Goal: Task Accomplishment & Management: Complete application form

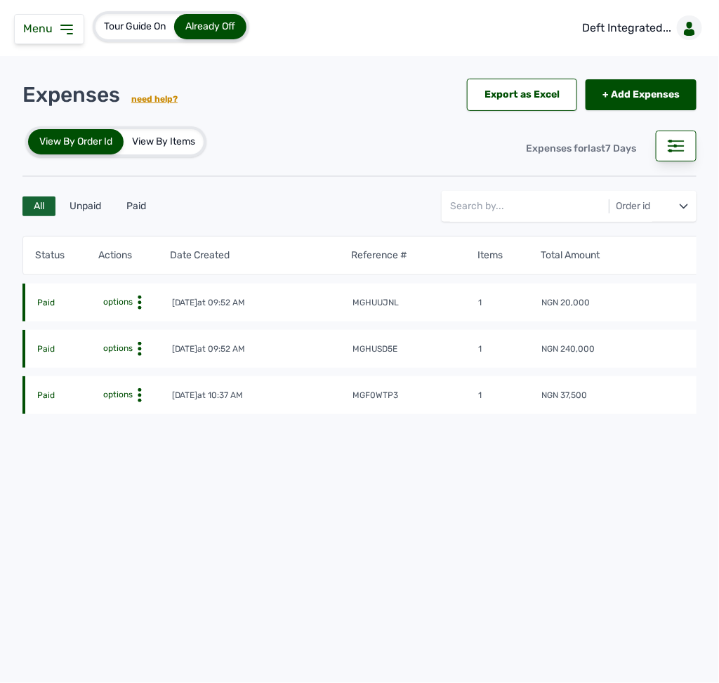
click at [68, 29] on icon at bounding box center [66, 29] width 11 height 8
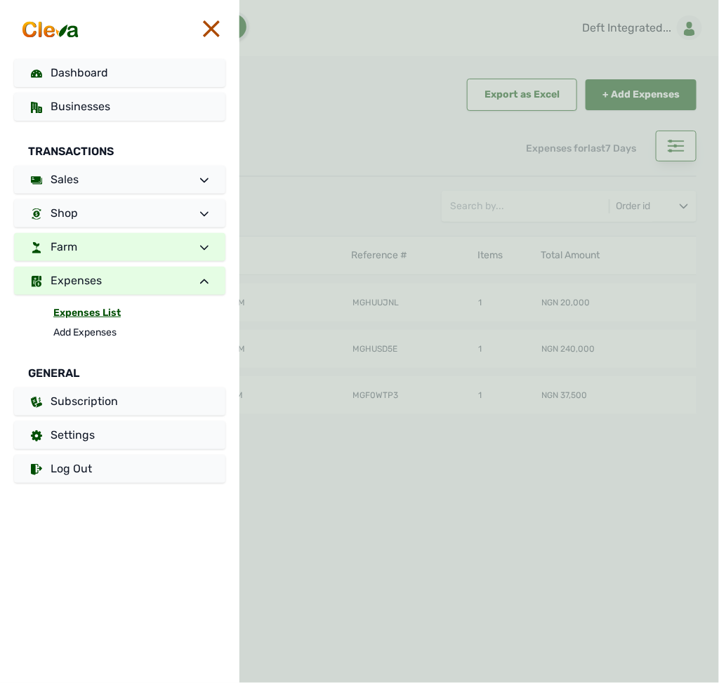
click at [105, 249] on link "Farm" at bounding box center [119, 247] width 211 height 28
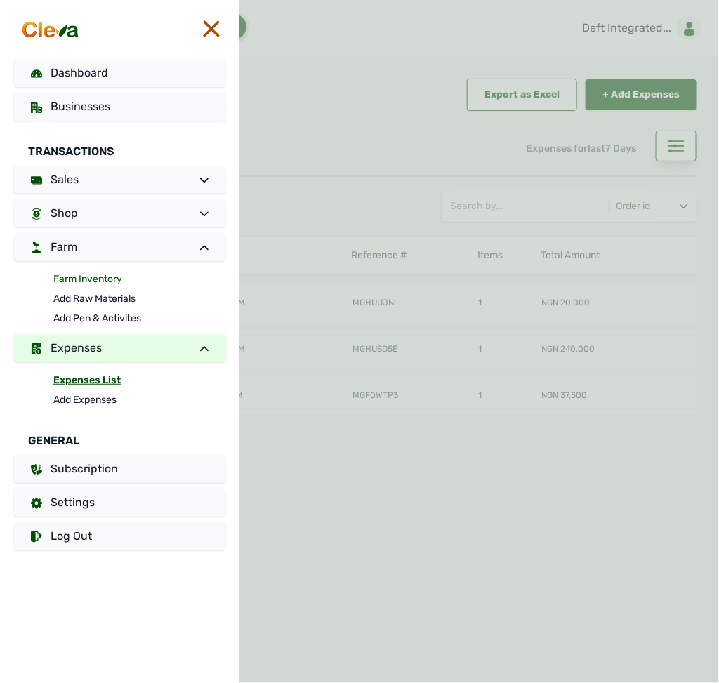
click at [72, 278] on link "Farm Inventory" at bounding box center [139, 279] width 172 height 20
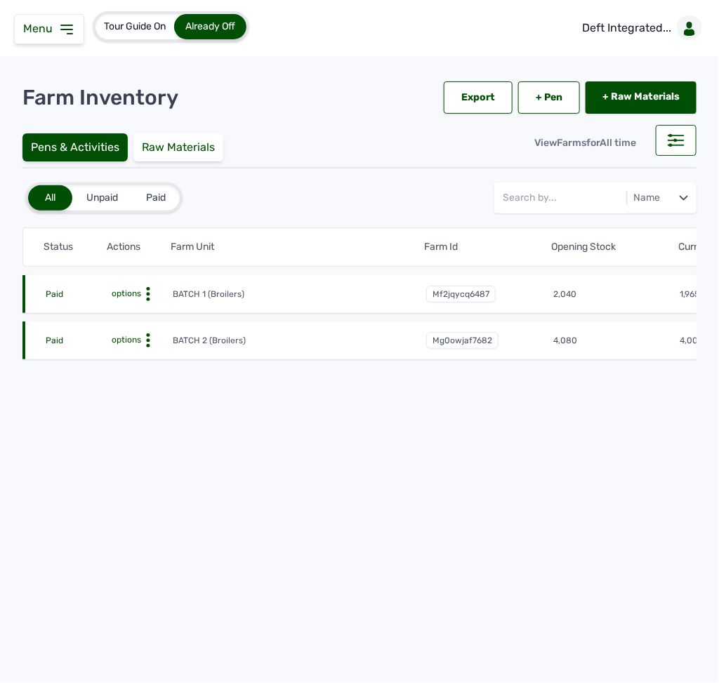
click at [145, 293] on icon at bounding box center [148, 294] width 14 height 14
click at [135, 316] on div "Farm Activities" at bounding box center [121, 315] width 100 height 17
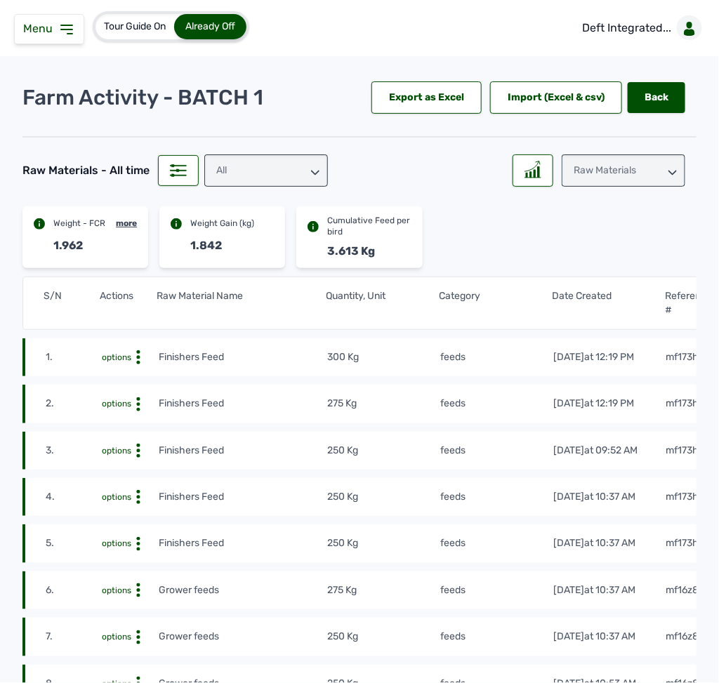
click at [65, 30] on icon at bounding box center [66, 29] width 17 height 17
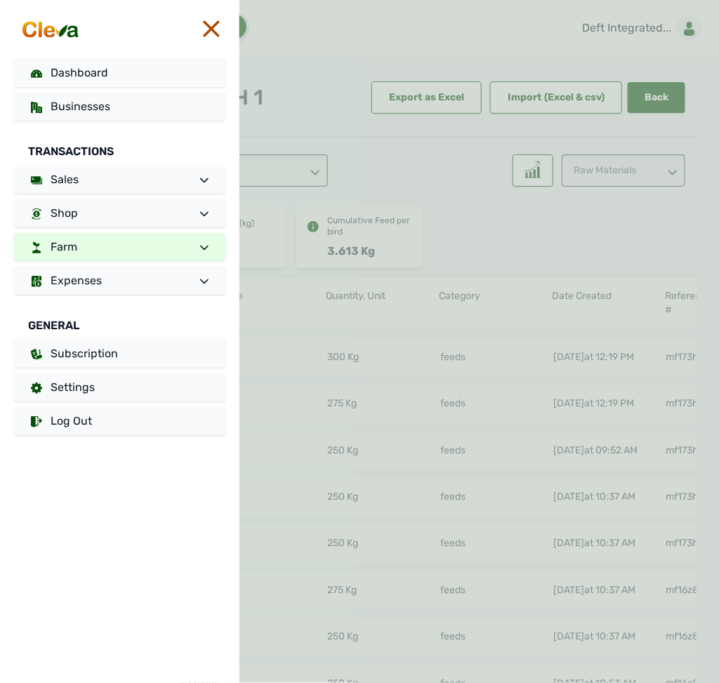
click at [157, 248] on link "Farm" at bounding box center [119, 247] width 211 height 28
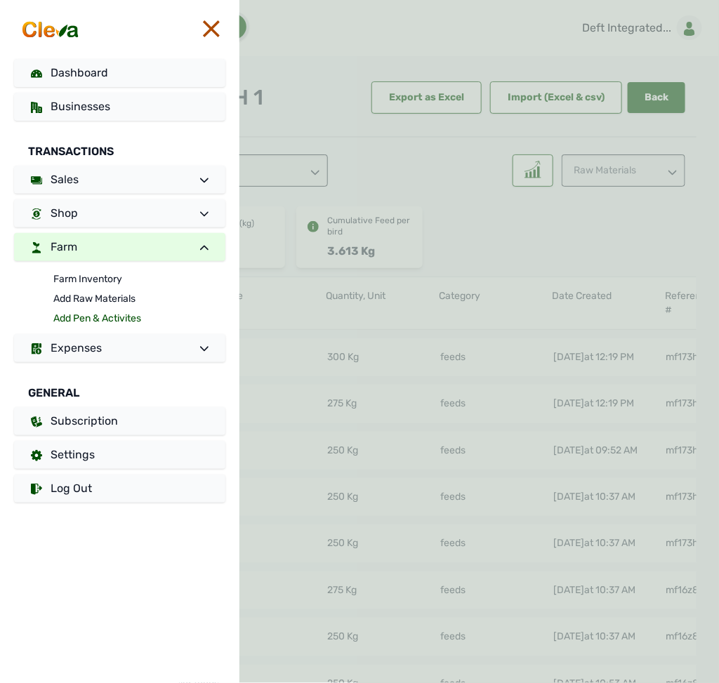
click at [99, 322] on link "Add Pen & Activites" at bounding box center [139, 319] width 172 height 20
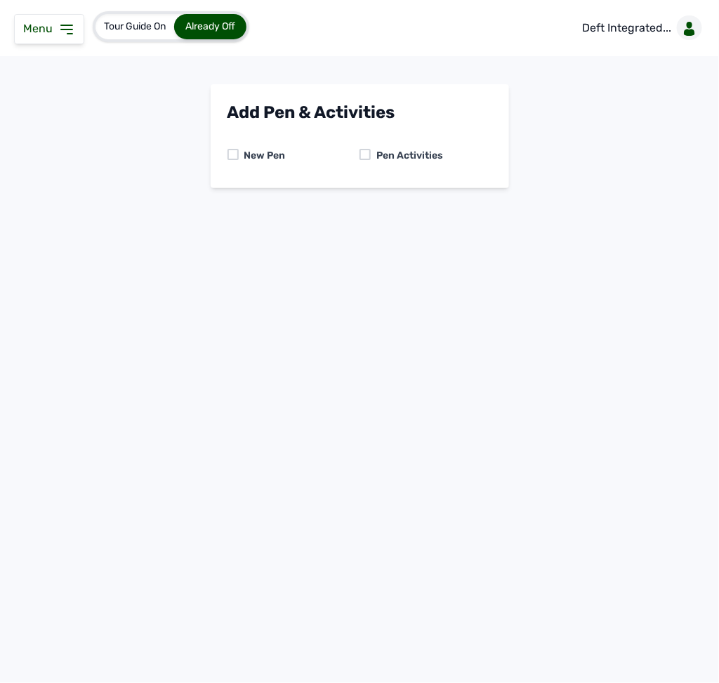
click at [364, 154] on div at bounding box center [364, 154] width 11 height 11
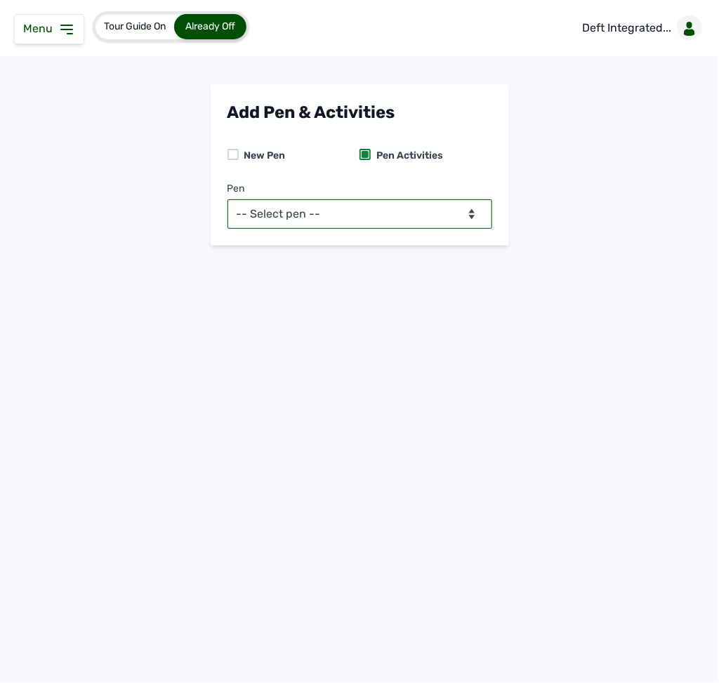
click at [368, 213] on select "-- Select pen -- BATCH 1 (Broilers) BATCH 2 (Broilers)" at bounding box center [359, 213] width 265 height 29
select select "mf2jqycq6487"
click at [227, 199] on select "-- Select pen -- BATCH 1 (Broilers) BATCH 2 (Broilers)" at bounding box center [359, 213] width 265 height 29
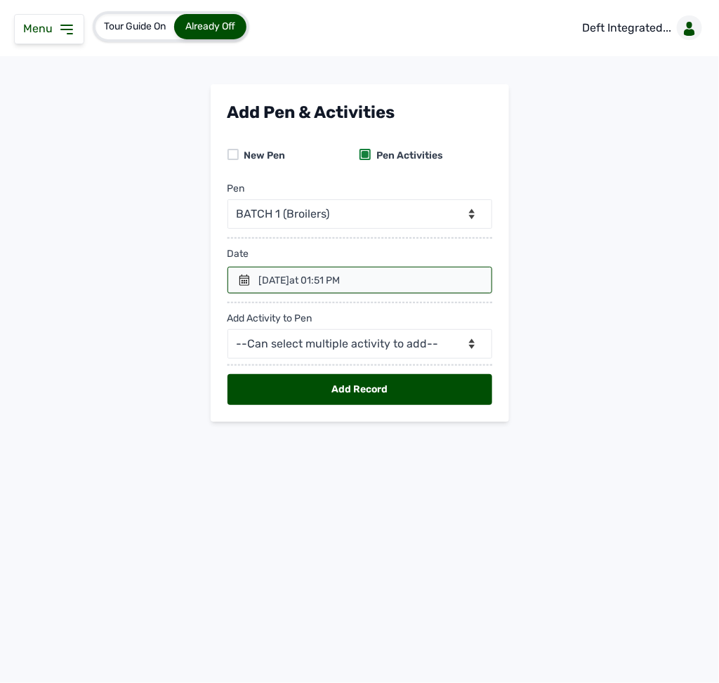
click at [239, 285] on icon at bounding box center [244, 279] width 11 height 11
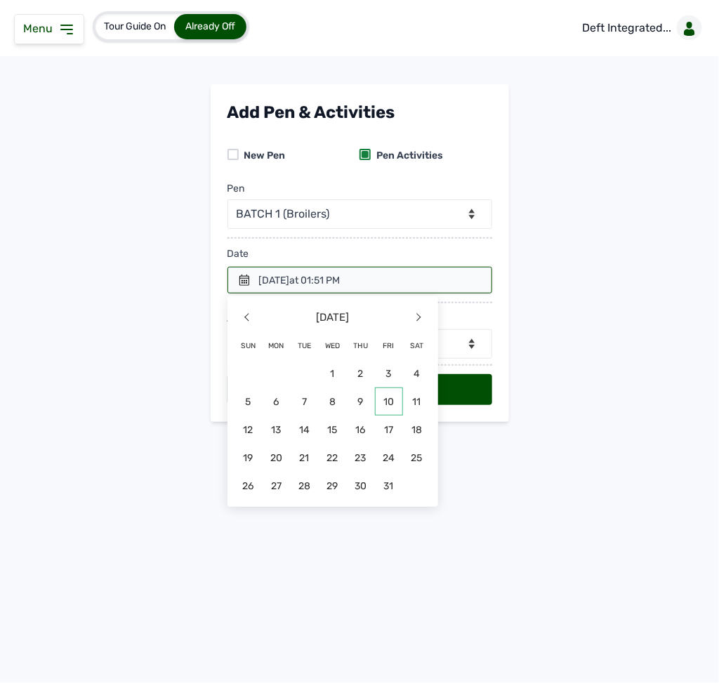
click at [385, 403] on span "10" at bounding box center [389, 401] width 28 height 28
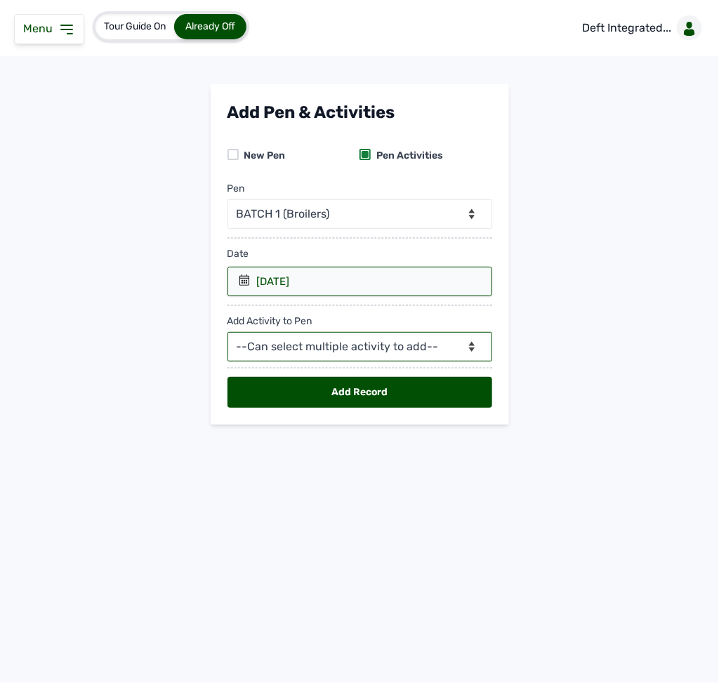
click at [373, 352] on select "--Can select multiple activity to add-- Raw Material Losses Weight" at bounding box center [359, 346] width 265 height 29
select select "Raw Material"
click at [227, 335] on select "--Can select multiple activity to add-- Raw Material Losses Weight" at bounding box center [359, 346] width 265 height 29
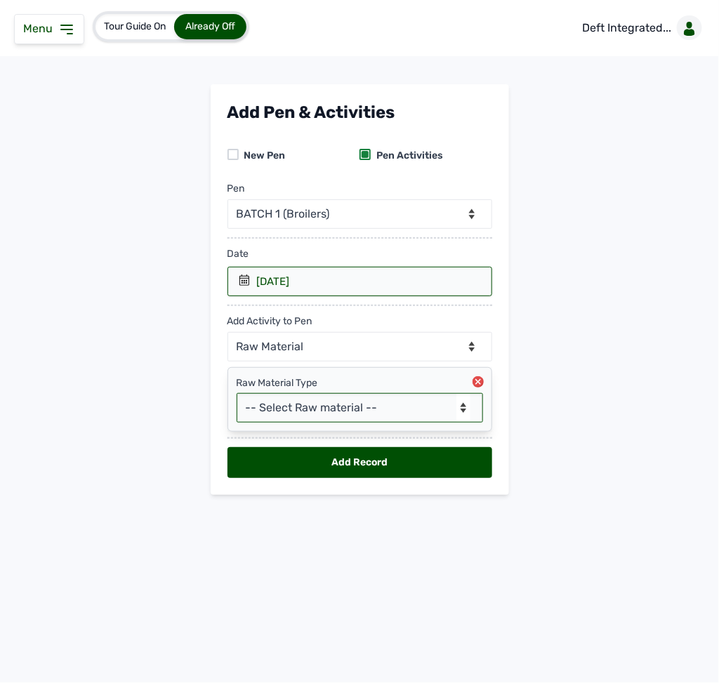
click at [342, 413] on select "-- Select Raw material -- feeds medications vaccines Biomass Fuel" at bounding box center [360, 407] width 246 height 29
select select "feeds"
click at [237, 397] on select "-- Select Raw material -- feeds medications vaccines Biomass Fuel" at bounding box center [360, 407] width 246 height 29
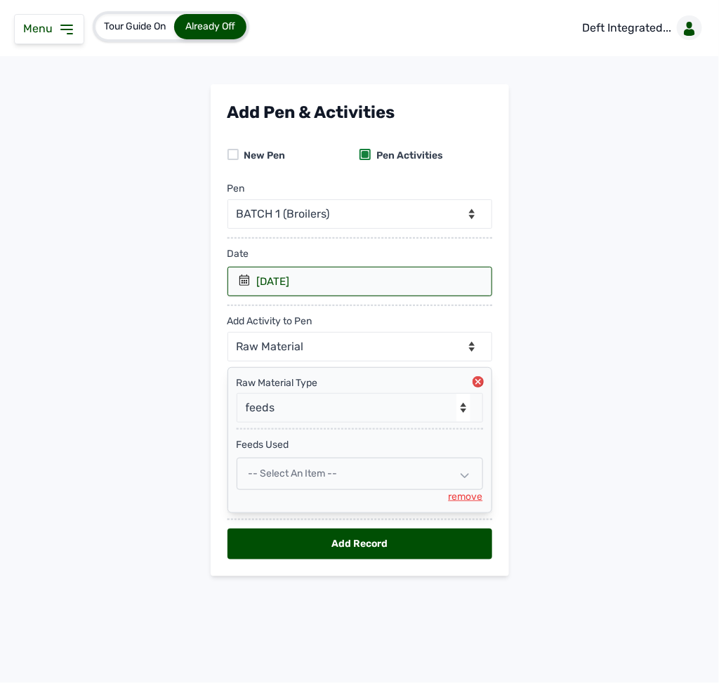
click at [478, 387] on circle at bounding box center [477, 381] width 11 height 11
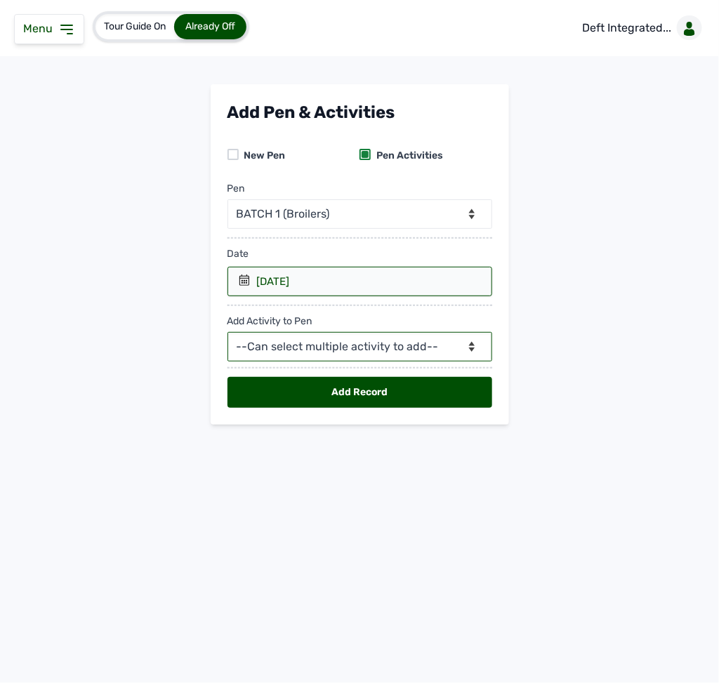
click at [361, 356] on select "--Can select multiple activity to add-- Raw Material Losses Weight" at bounding box center [359, 346] width 265 height 29
select select "Weight"
click at [227, 335] on select "--Can select multiple activity to add-- Raw Material Losses Weight" at bounding box center [359, 346] width 265 height 29
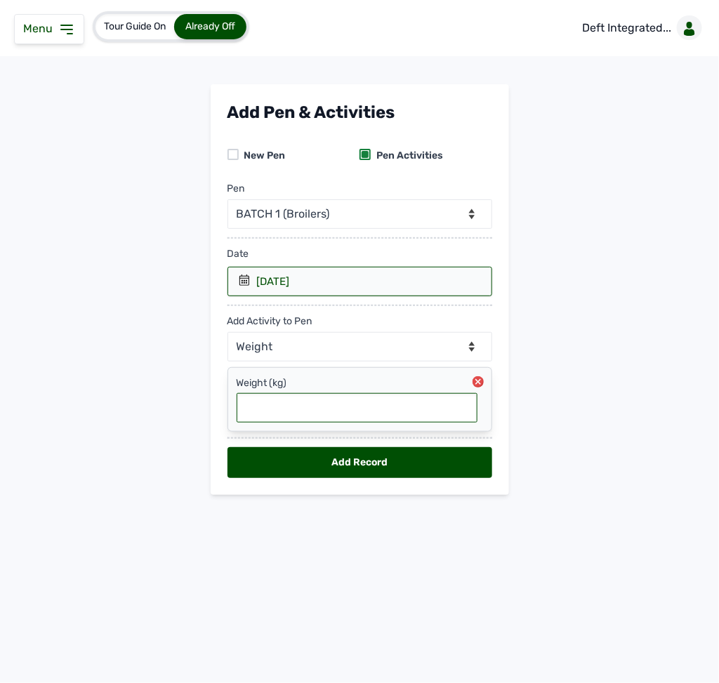
click at [299, 418] on input "text" at bounding box center [357, 407] width 241 height 29
type input "1.93"
click at [305, 466] on div "Add Record" at bounding box center [359, 462] width 265 height 31
select select "null"
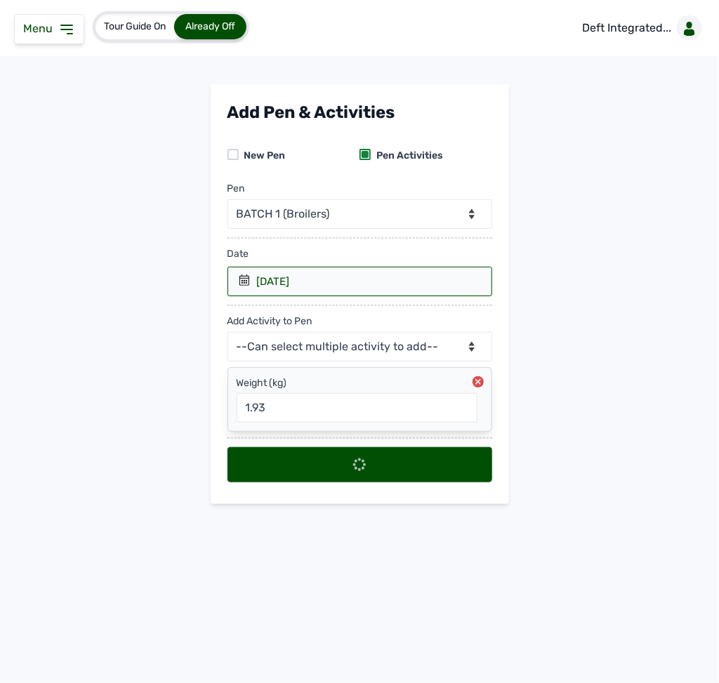
select select
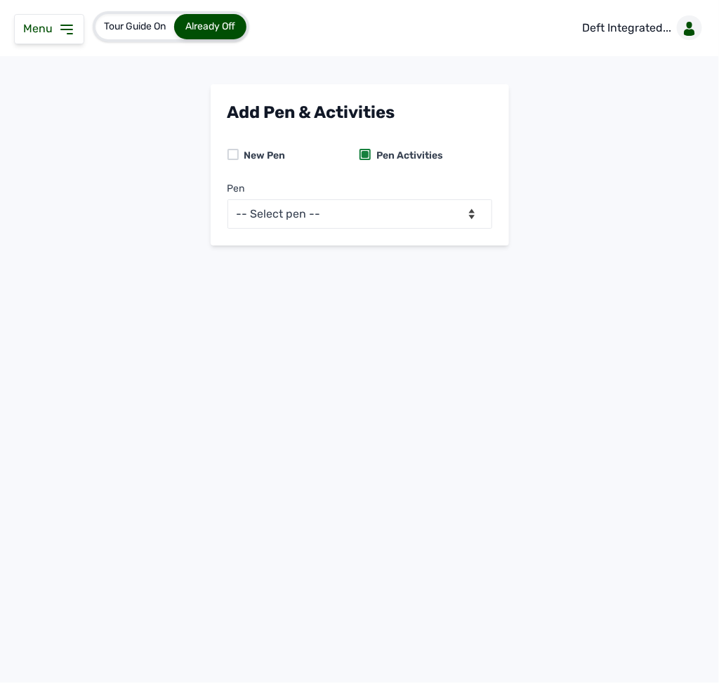
click at [72, 28] on icon at bounding box center [66, 29] width 17 height 17
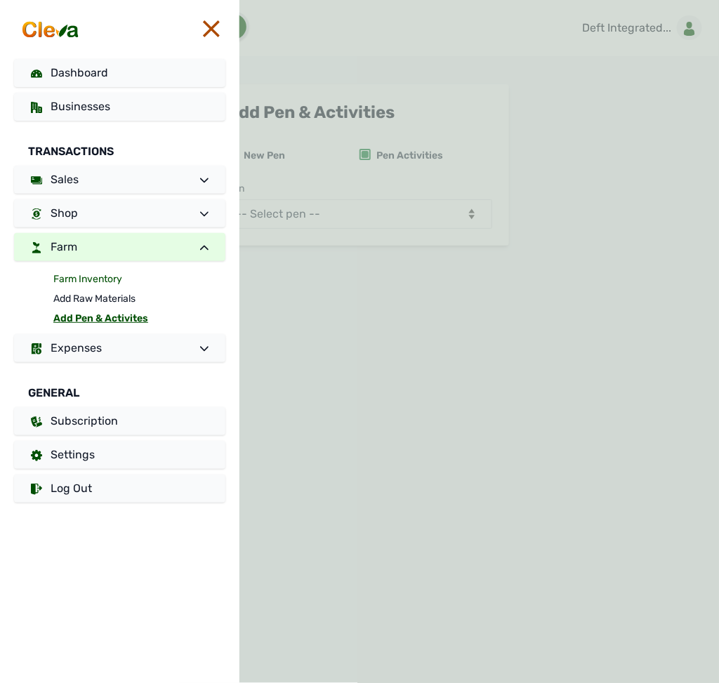
click at [105, 274] on link "Farm Inventory" at bounding box center [139, 279] width 172 height 20
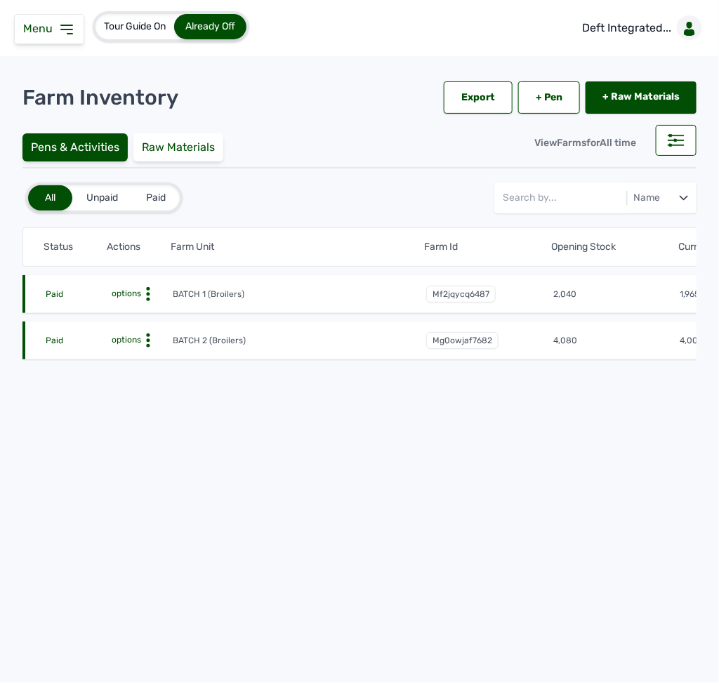
click at [148, 291] on icon at bounding box center [148, 294] width 14 height 14
click at [126, 312] on div "Farm Activities" at bounding box center [121, 315] width 100 height 17
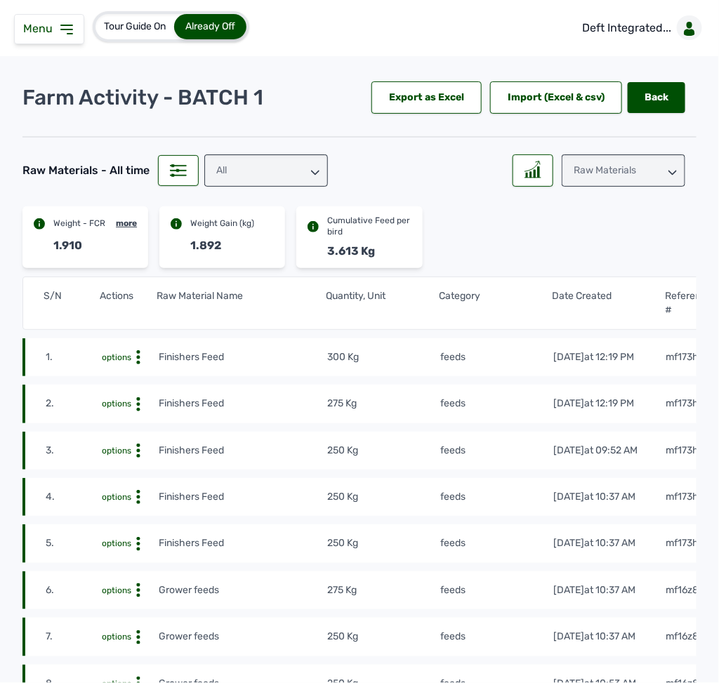
click at [606, 165] on div "Raw Materials" at bounding box center [623, 170] width 124 height 32
click at [584, 251] on div "Losses" at bounding box center [623, 258] width 124 height 25
